Goal: Task Accomplishment & Management: Complete application form

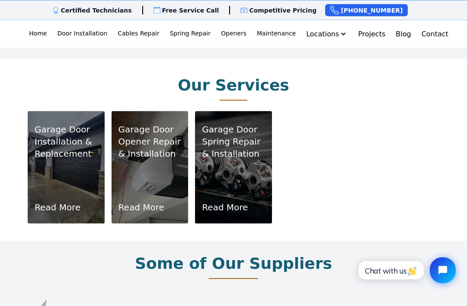
scroll to position [526, 0]
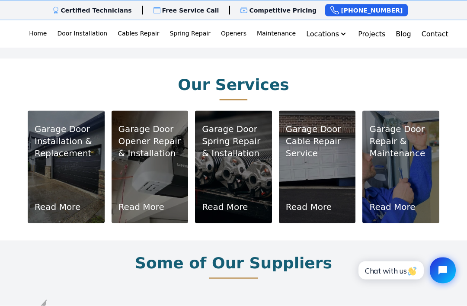
click at [60, 135] on p "Installation & Replacement" at bounding box center [66, 147] width 63 height 24
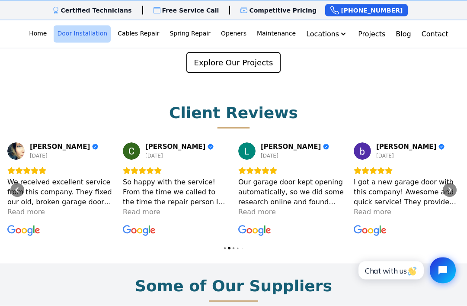
scroll to position [1852, 0]
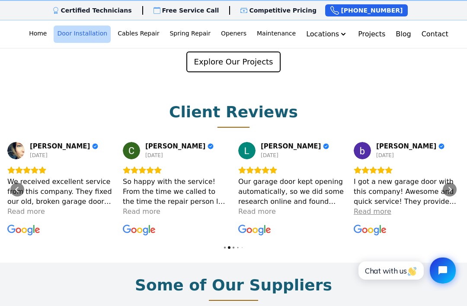
click at [381, 206] on div "Read more" at bounding box center [373, 211] width 38 height 10
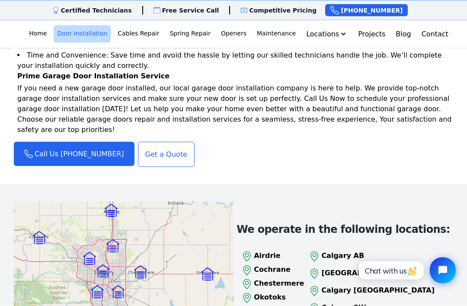
scroll to position [1051, 0]
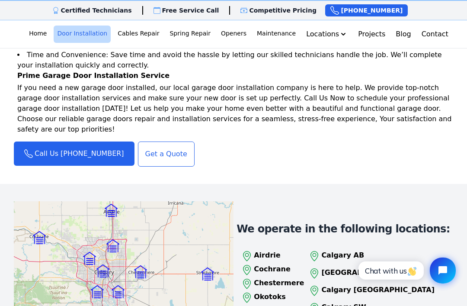
click at [141, 141] on link "Get a Quote" at bounding box center [166, 153] width 57 height 25
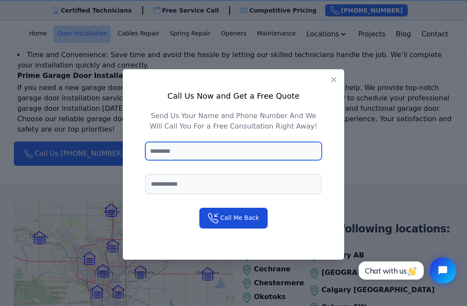
click at [187, 151] on input "text" at bounding box center [233, 151] width 177 height 18
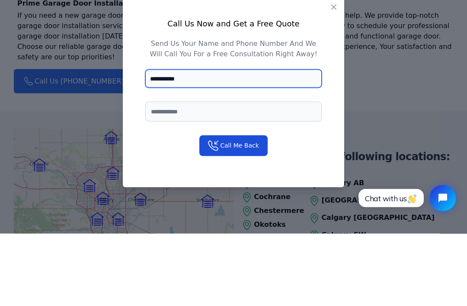
type input "**********"
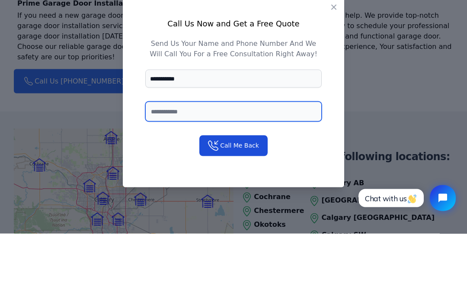
click at [199, 174] on input "tel" at bounding box center [233, 184] width 177 height 20
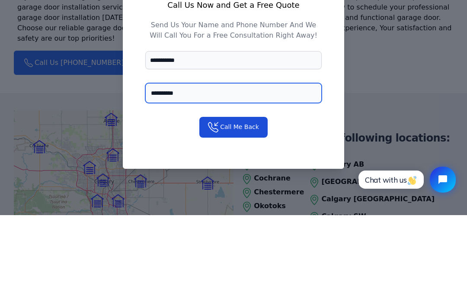
type input "**********"
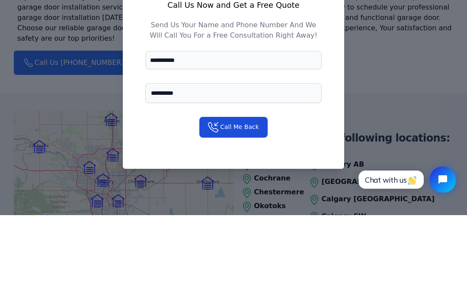
click at [252, 208] on button "Call Me Back" at bounding box center [233, 218] width 68 height 21
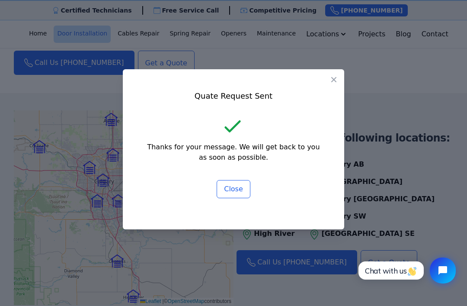
click at [242, 184] on button "Close" at bounding box center [234, 189] width 34 height 18
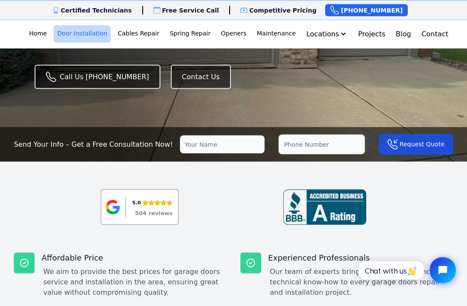
scroll to position [0, 0]
